Goal: Information Seeking & Learning: Learn about a topic

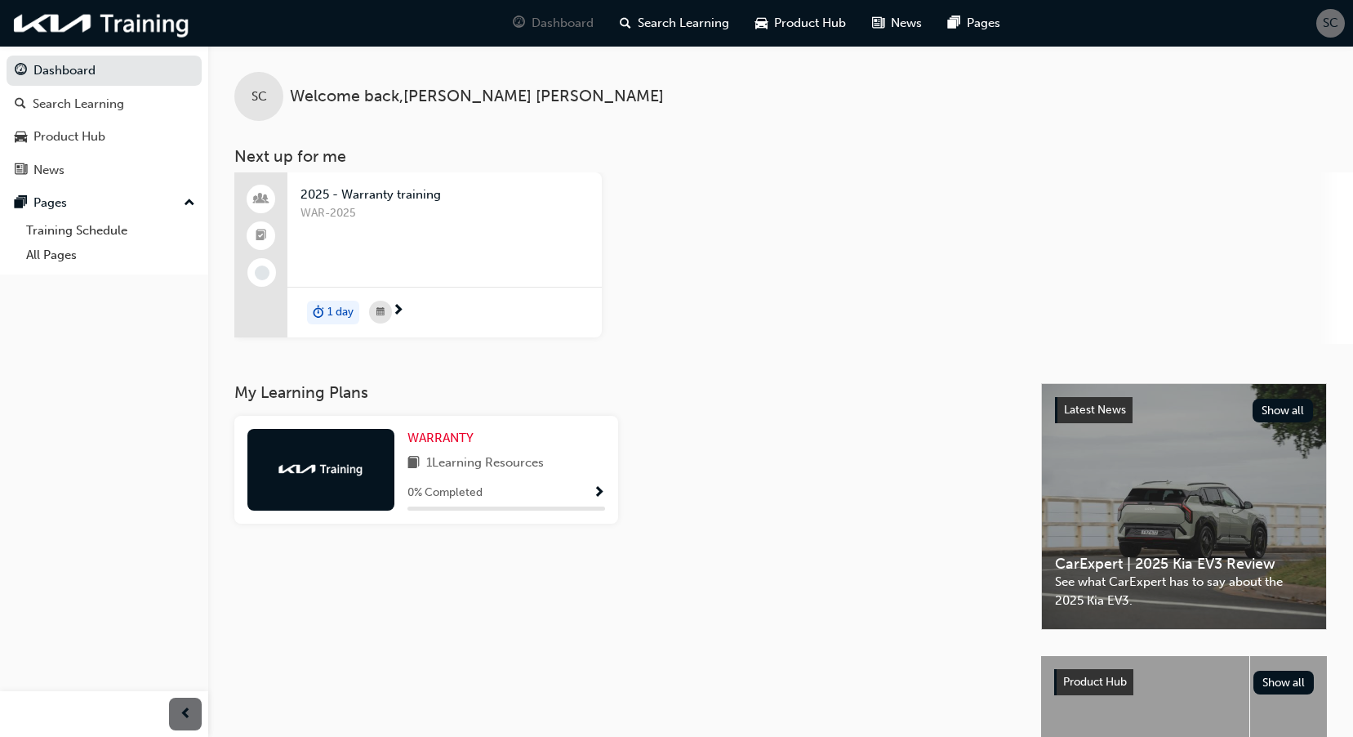
click at [605, 490] on div "WARRANTY 1 Learning Resources 0 % Completed" at bounding box center [426, 470] width 384 height 108
click at [602, 488] on span "Show Progress" at bounding box center [599, 493] width 12 height 15
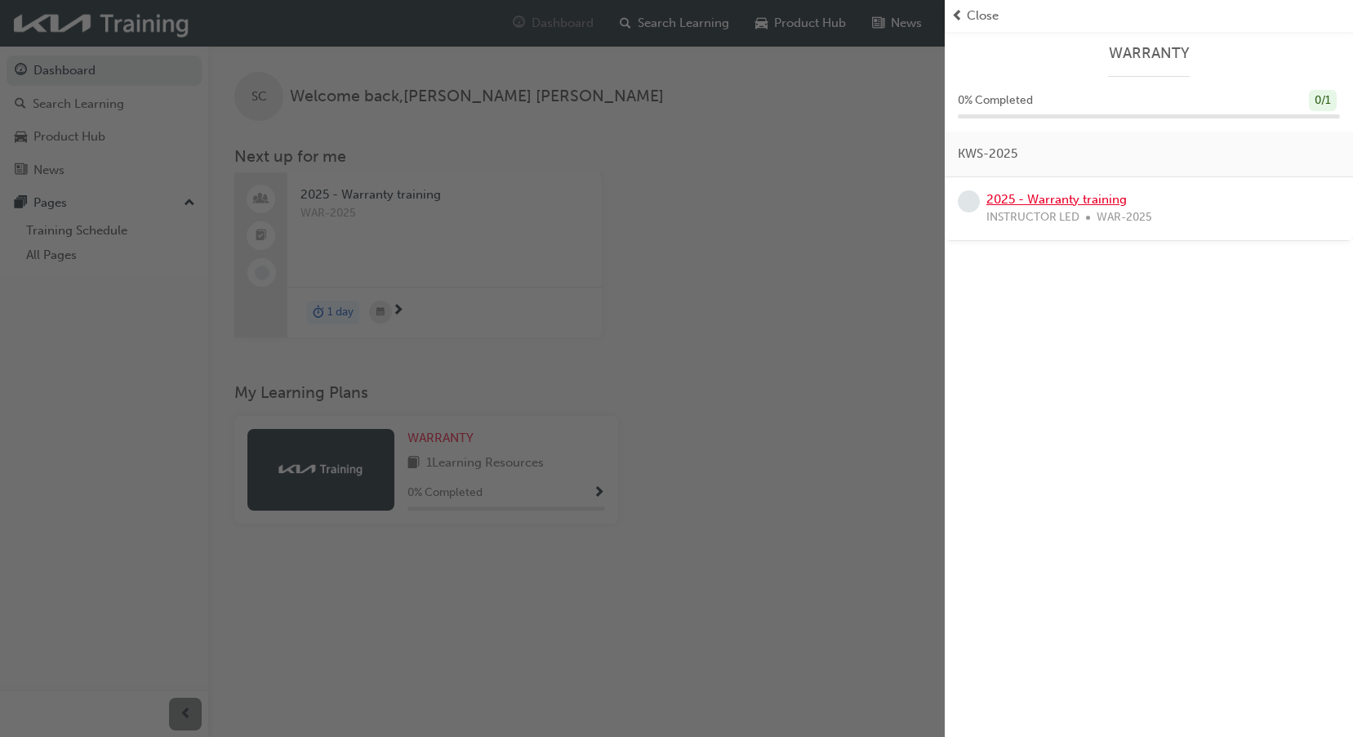
click at [1024, 205] on link "2025 - Warranty training" at bounding box center [1057, 199] width 140 height 15
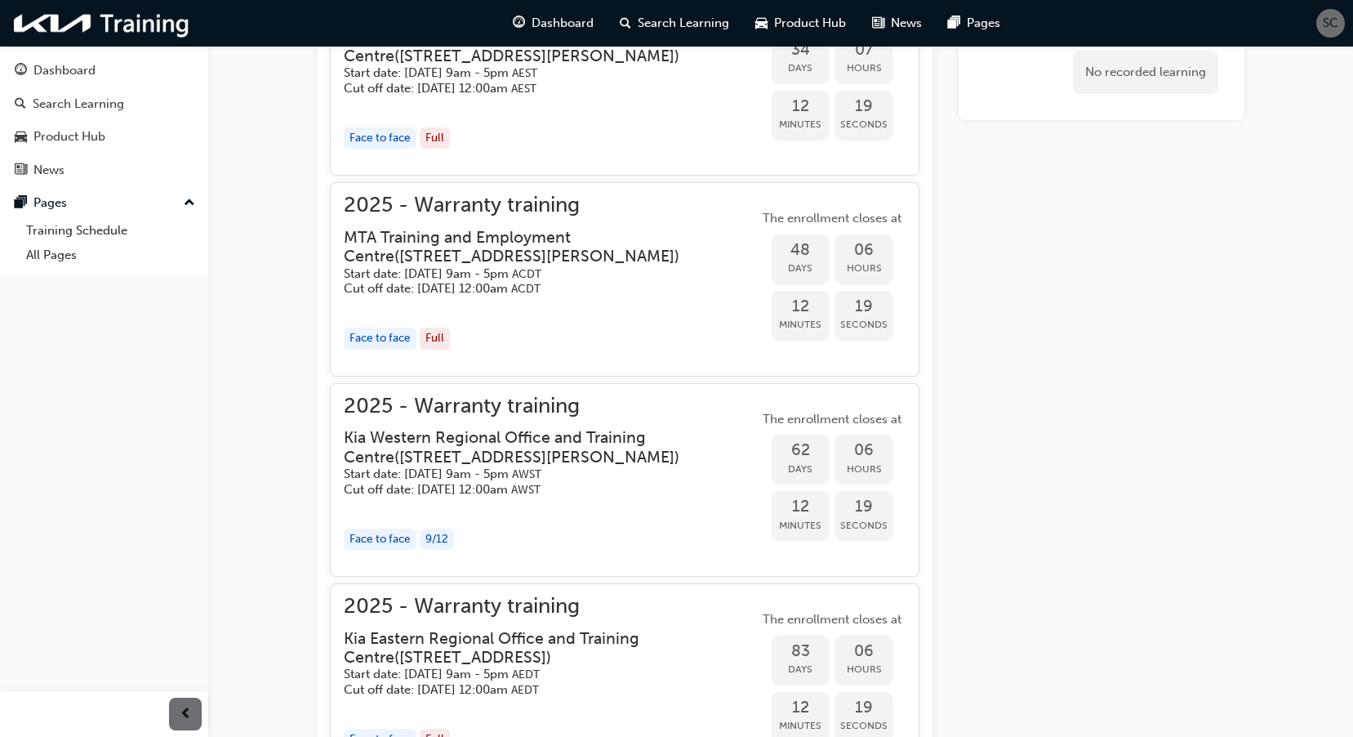
scroll to position [1562, 0]
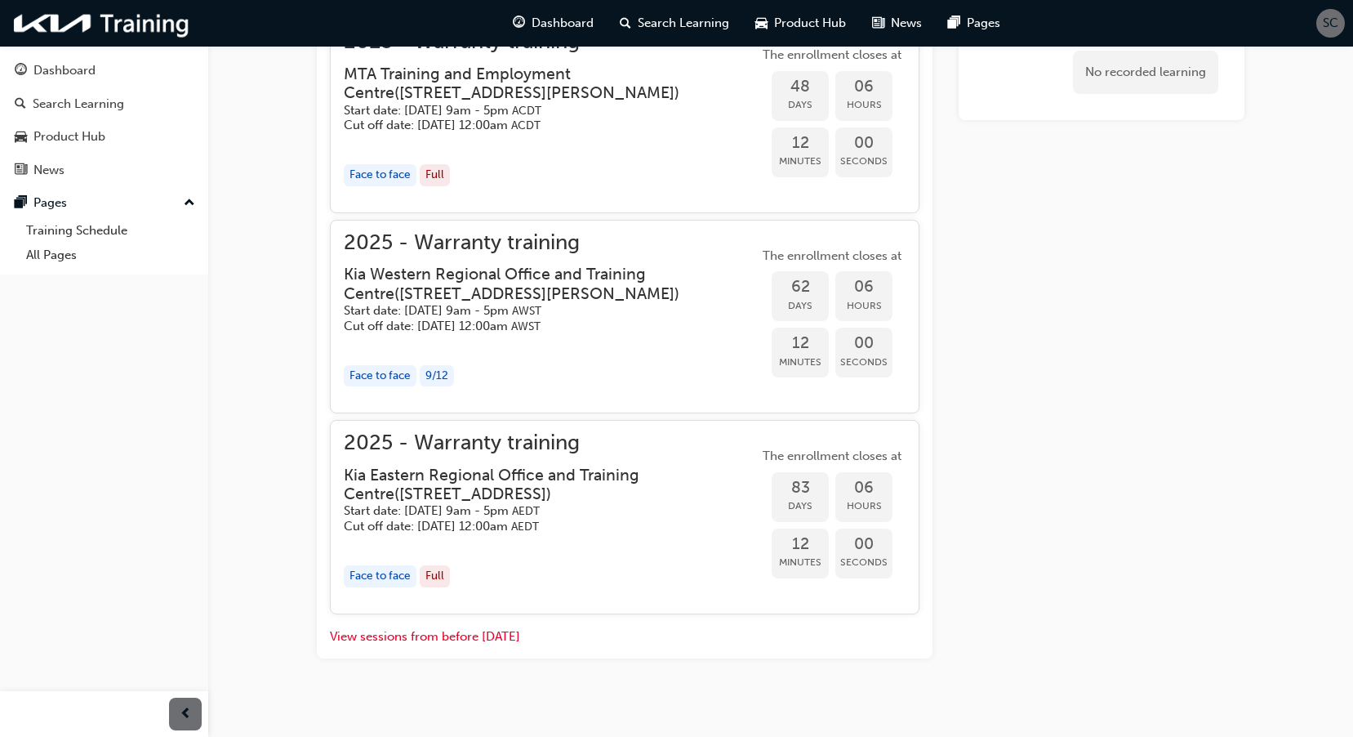
click at [578, 494] on h3 "Kia Eastern Regional Office and Training Centre ( [STREET_ADDRESS] )" at bounding box center [538, 485] width 389 height 38
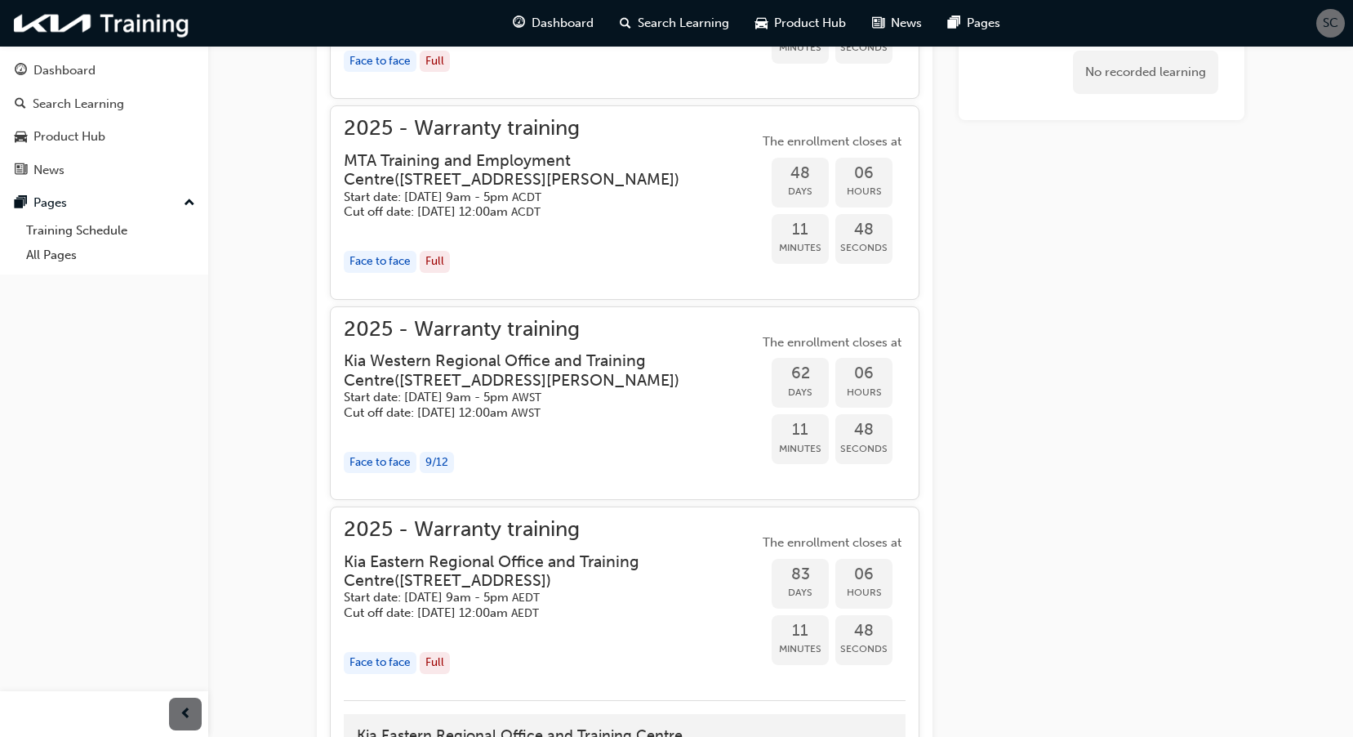
scroll to position [1557, 0]
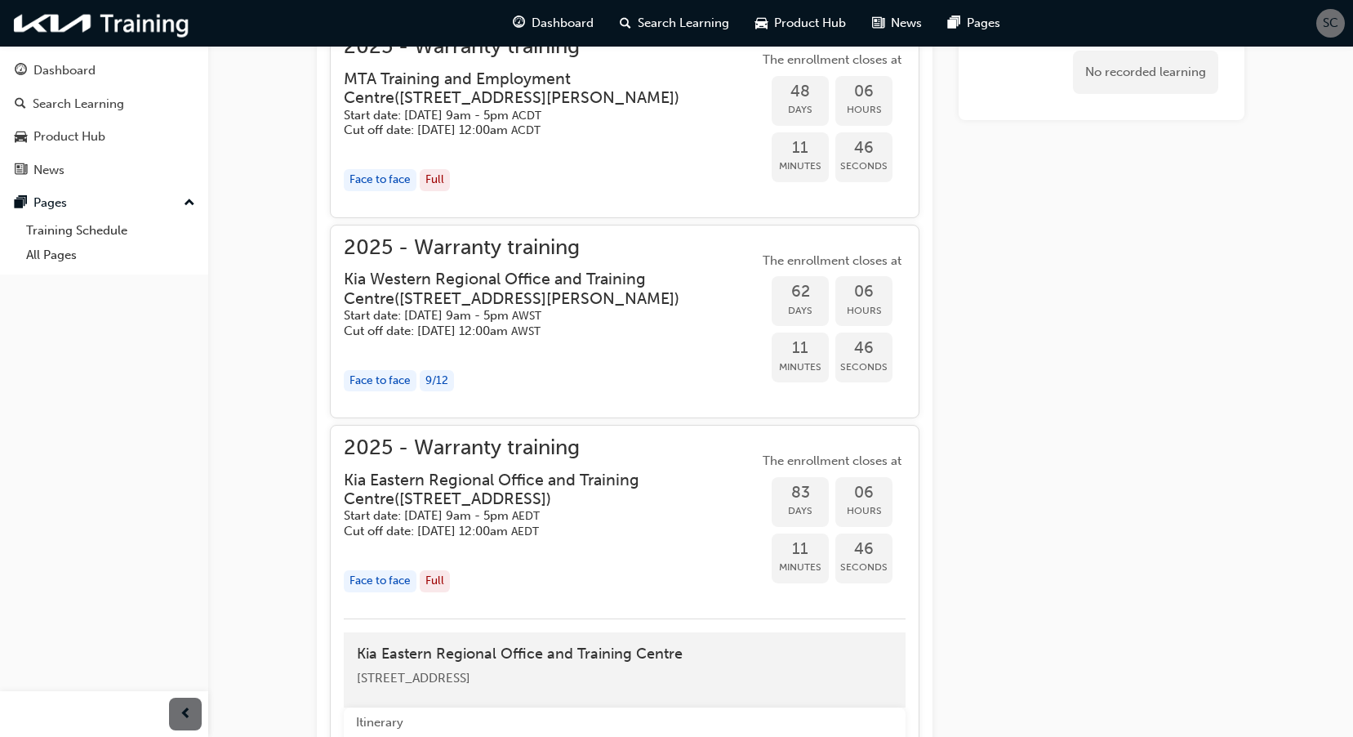
click at [624, 292] on h3 "Kia Western Regional Office and Training Centre ( [STREET_ADDRESS][PERSON_NAME]…" at bounding box center [538, 289] width 389 height 38
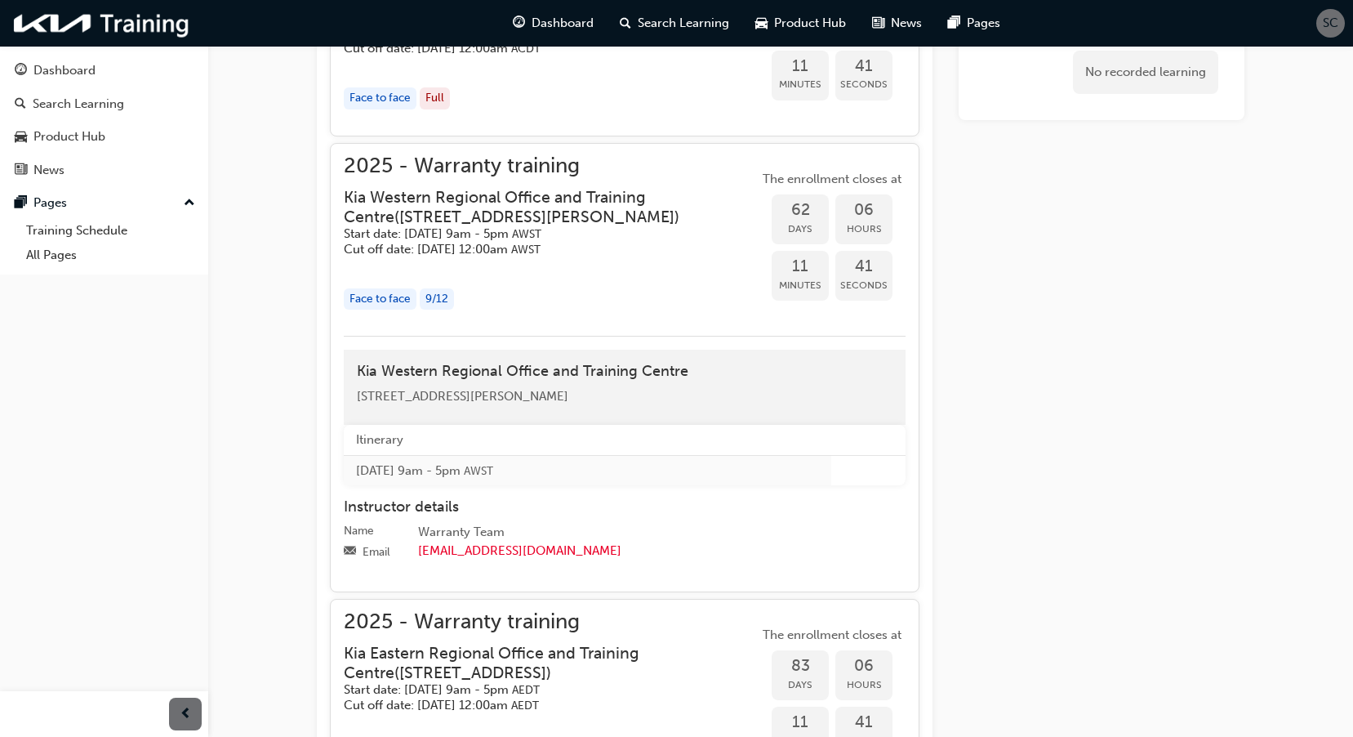
scroll to position [1720, 0]
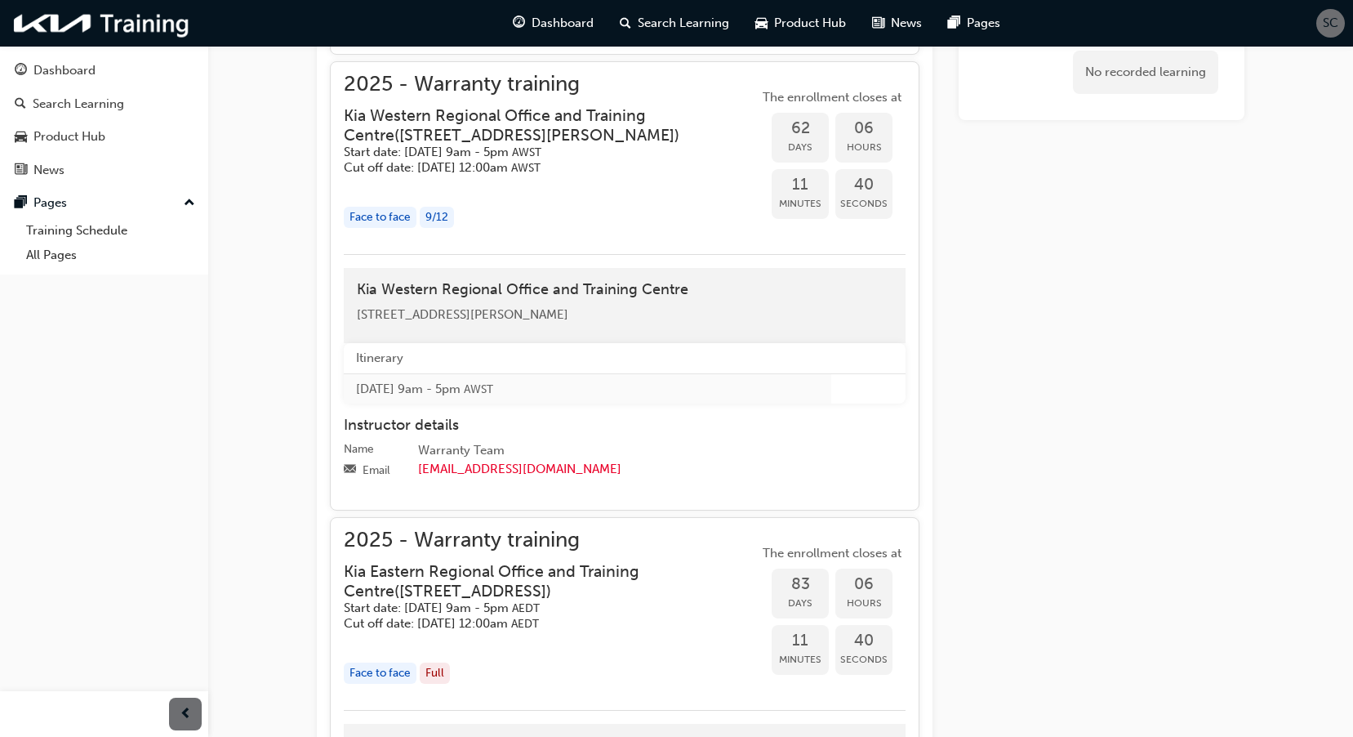
click at [467, 550] on span "2025 - Warranty training" at bounding box center [551, 540] width 415 height 19
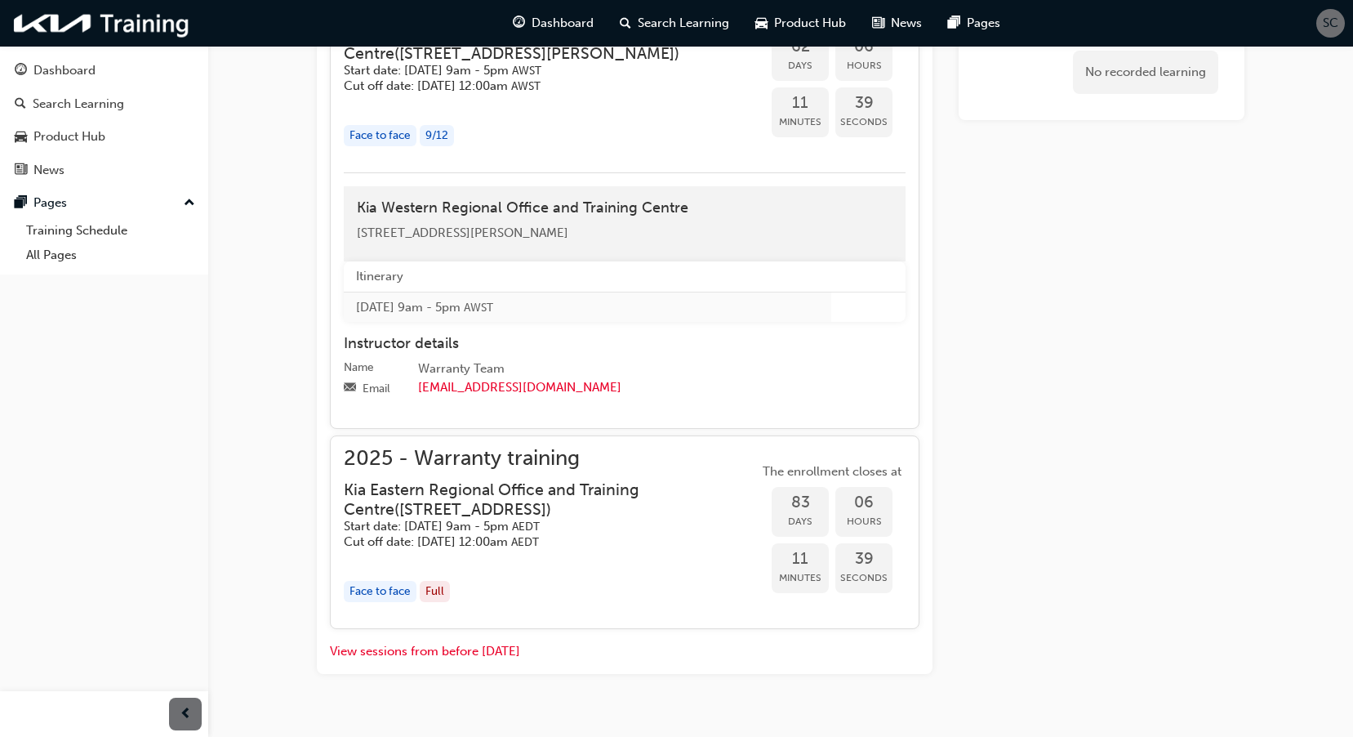
scroll to position [1851, 0]
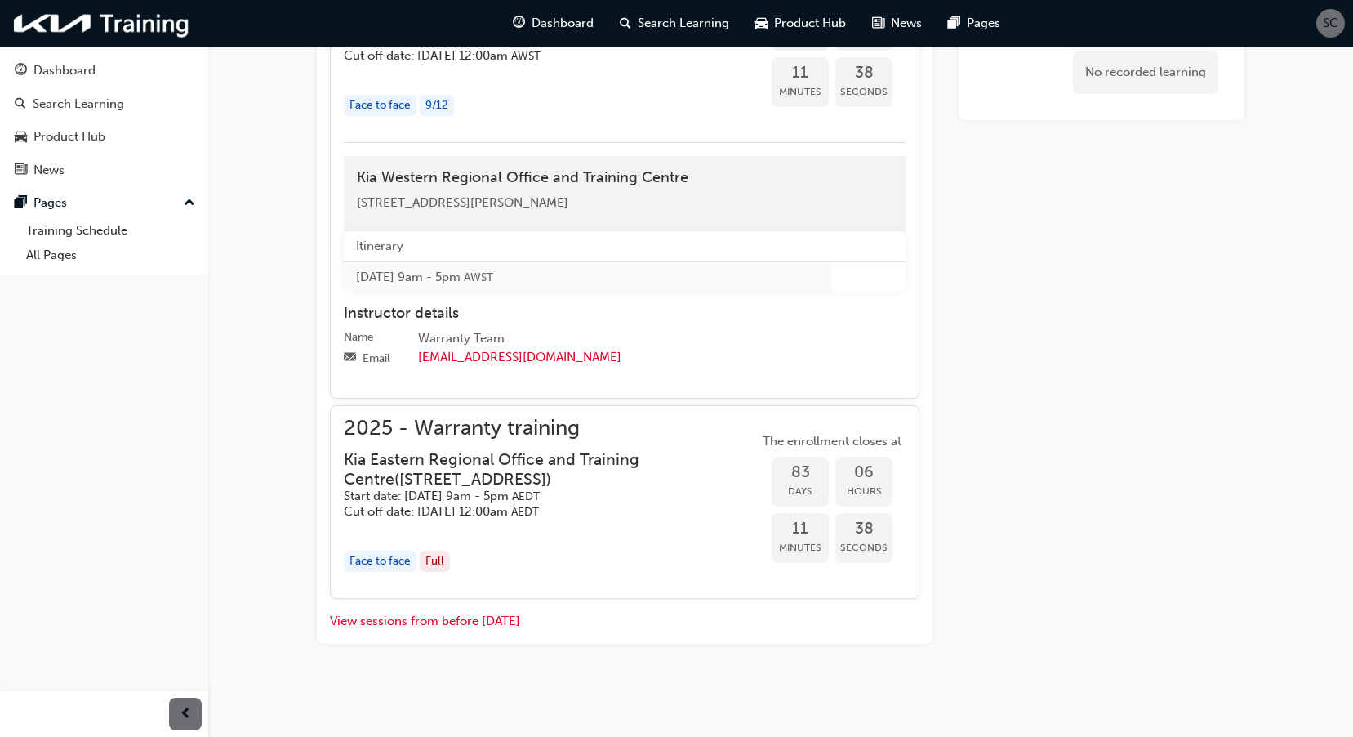
click at [395, 561] on div "Face to face" at bounding box center [380, 562] width 73 height 22
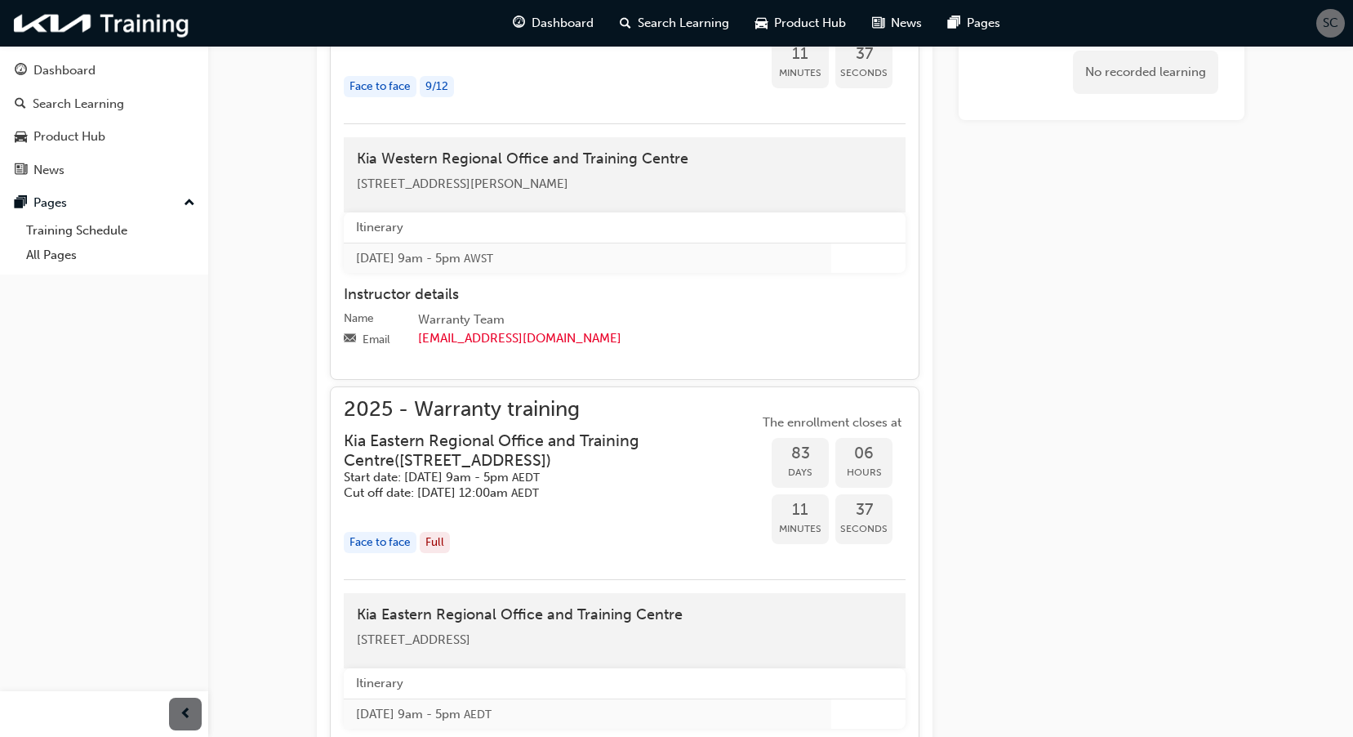
scroll to position [2014, 0]
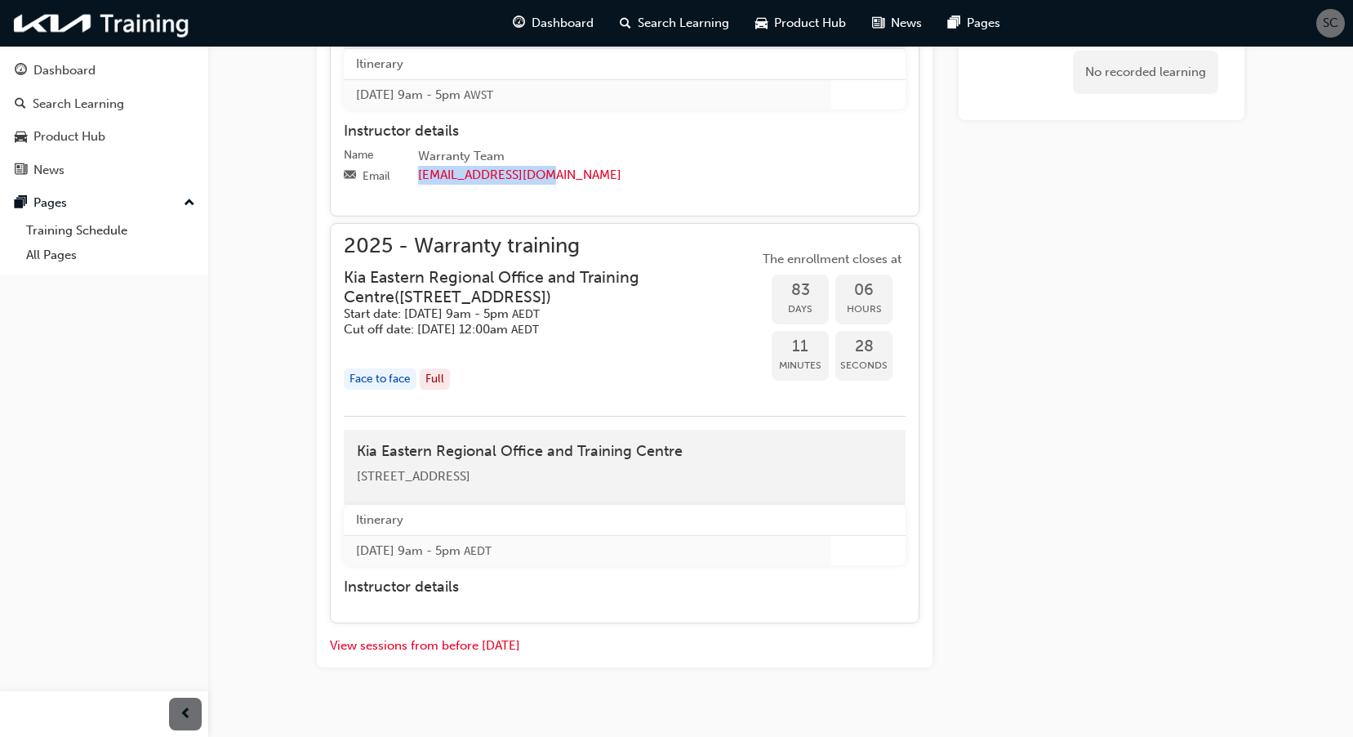
drag, startPoint x: 546, startPoint y: 194, endPoint x: 417, endPoint y: 209, distance: 130.0
copy link "[EMAIL_ADDRESS][DOMAIN_NAME]"
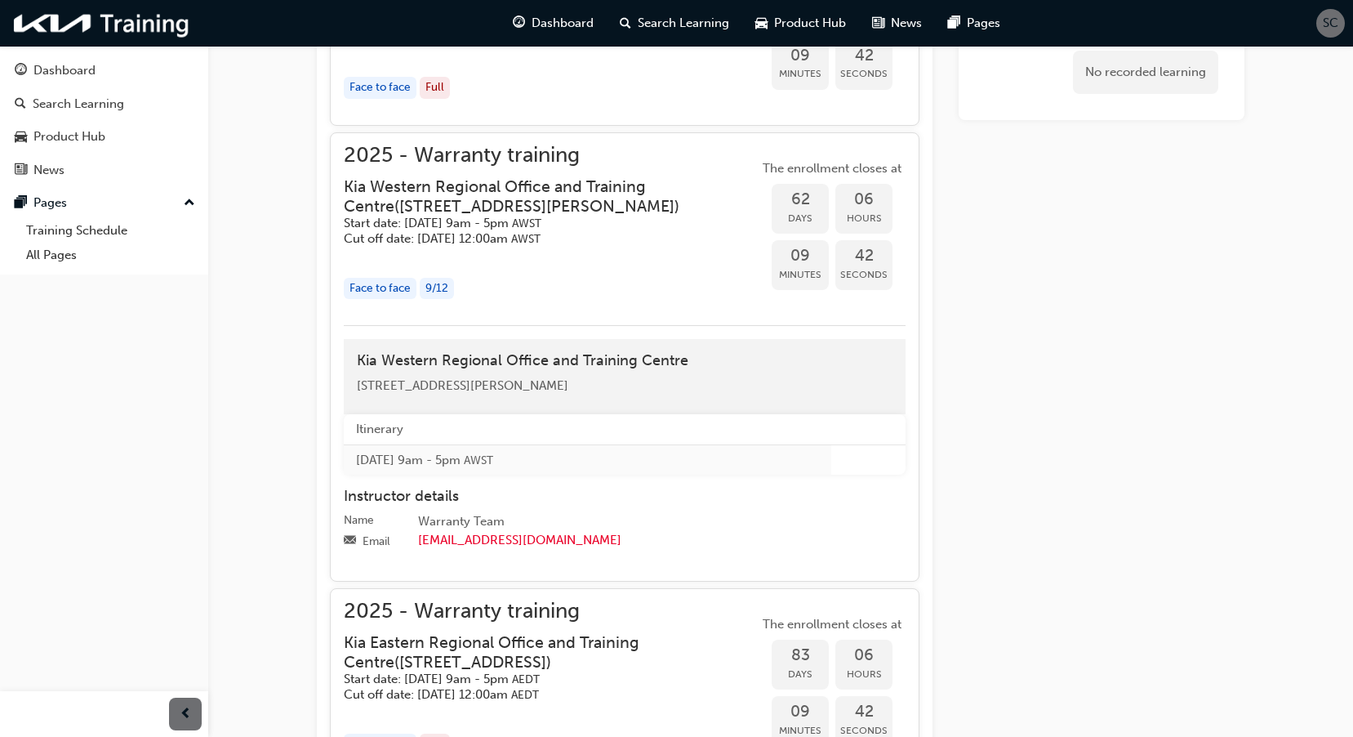
scroll to position [1894, 0]
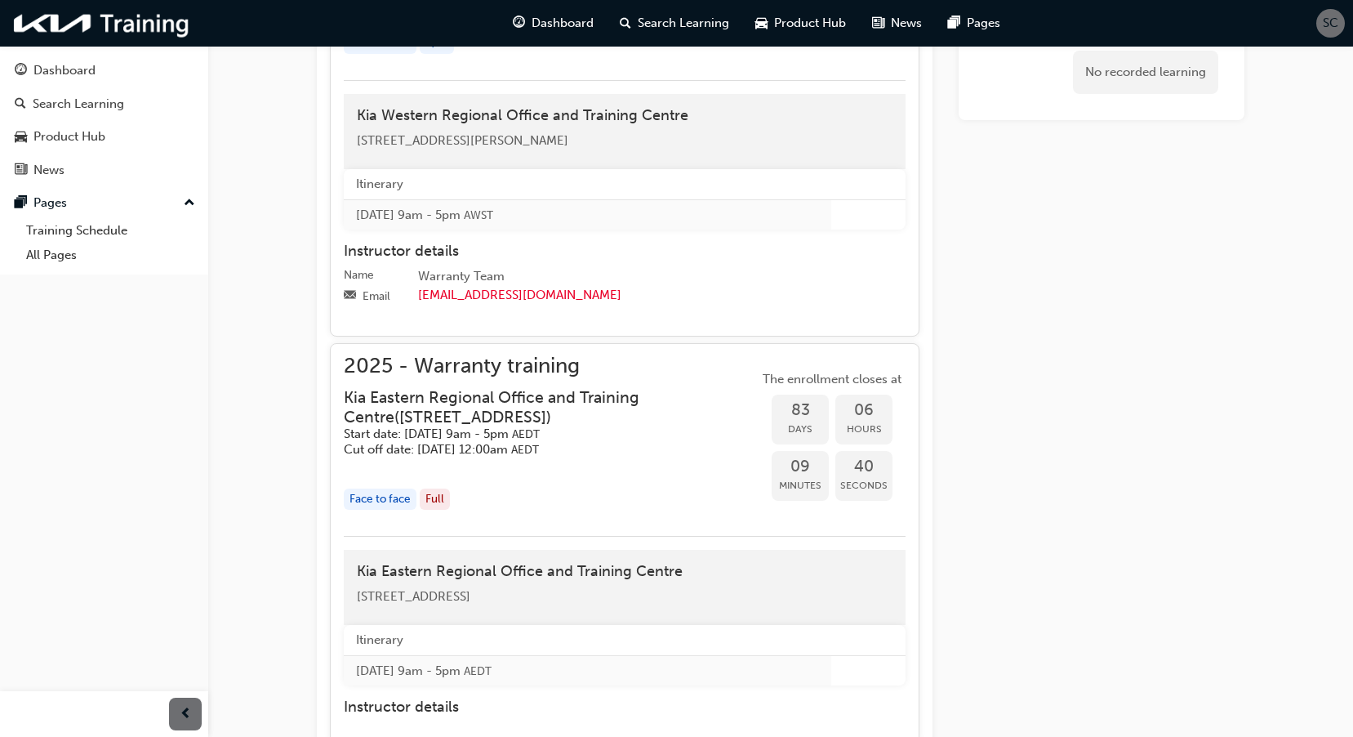
click at [405, 510] on div "Face to face" at bounding box center [380, 499] width 73 height 22
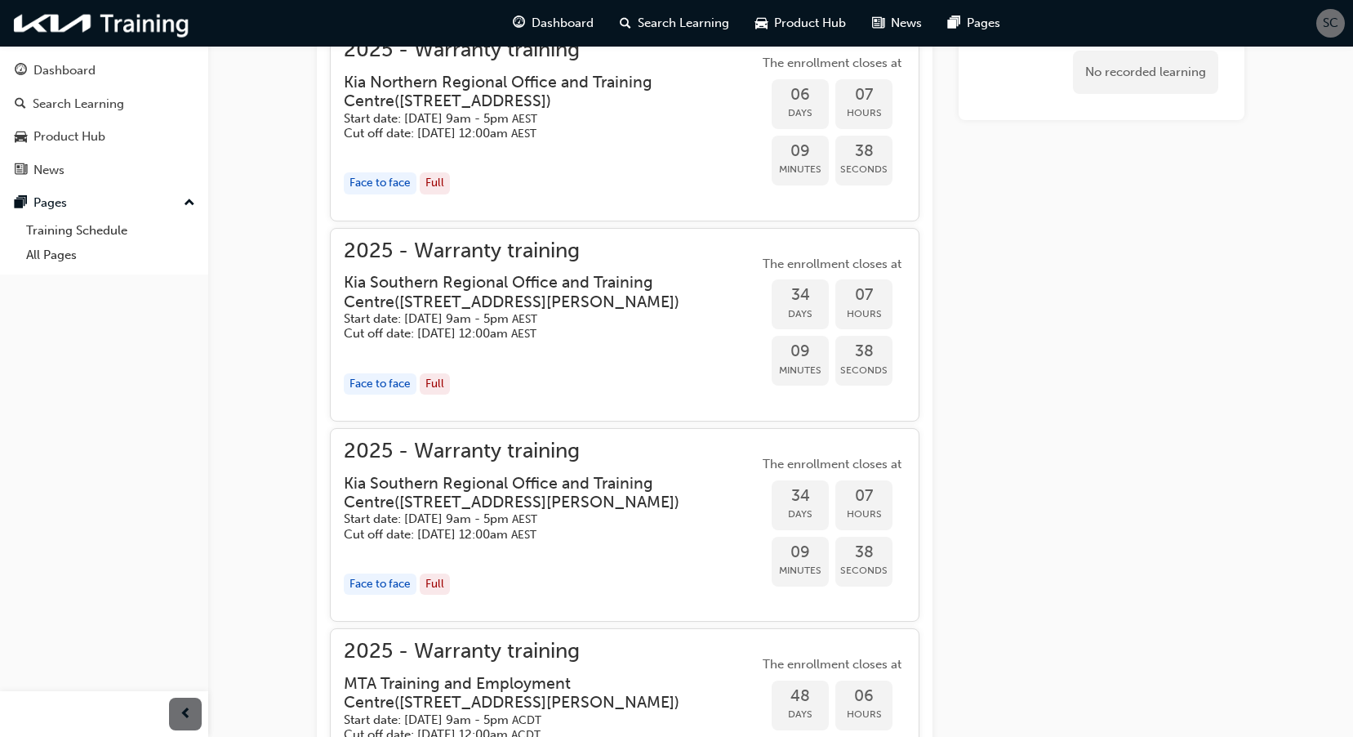
scroll to position [626, 0]
